Goal: Task Accomplishment & Management: Manage account settings

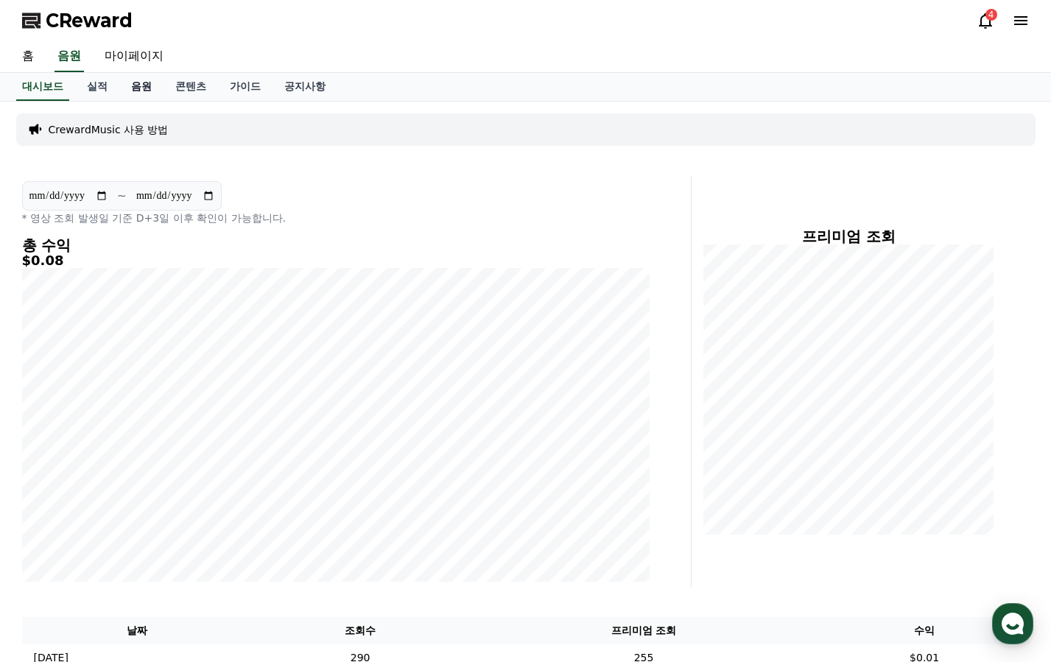
click at [141, 83] on link "음원" at bounding box center [141, 87] width 44 height 28
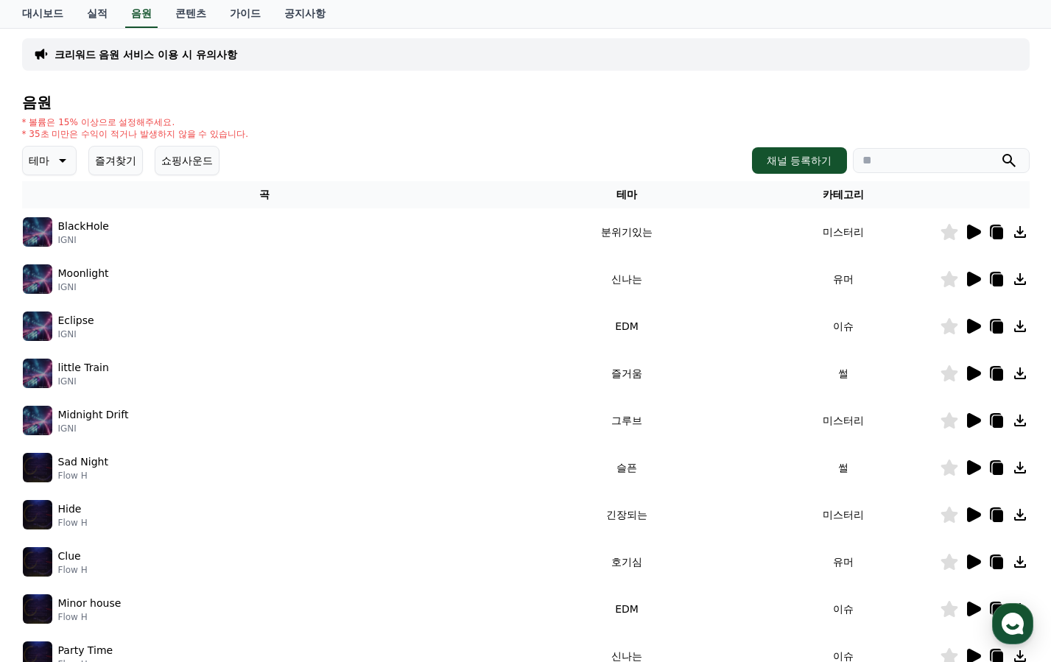
scroll to position [147, 0]
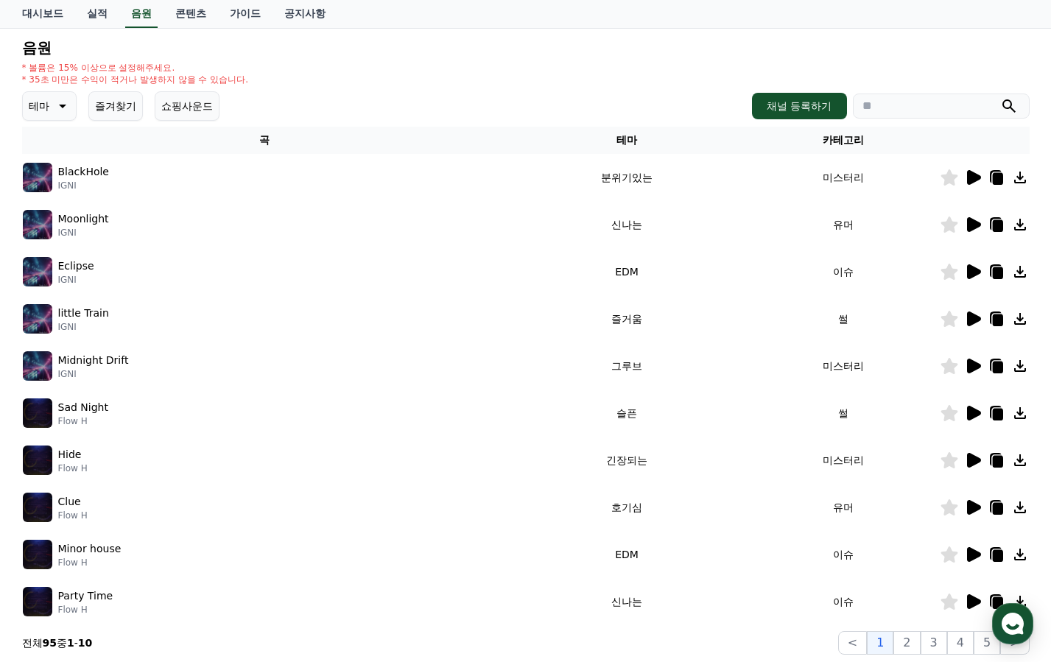
click at [45, 108] on p "테마" at bounding box center [39, 106] width 21 height 21
click at [63, 258] on button "어두운" at bounding box center [45, 260] width 43 height 32
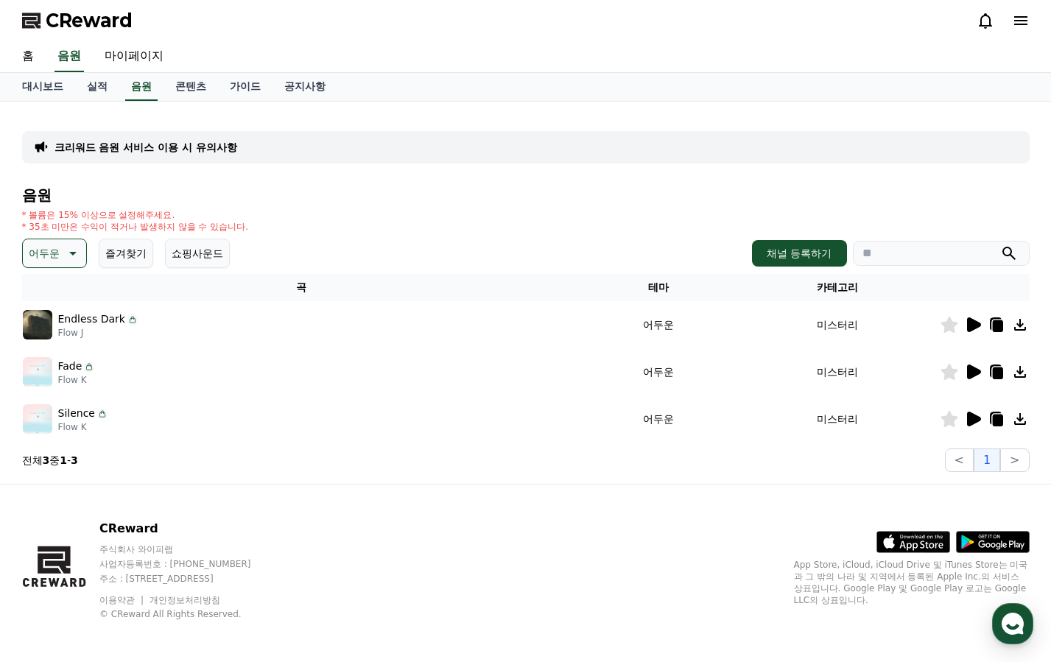
click at [975, 415] on icon at bounding box center [973, 419] width 18 height 18
